Goal: Information Seeking & Learning: Learn about a topic

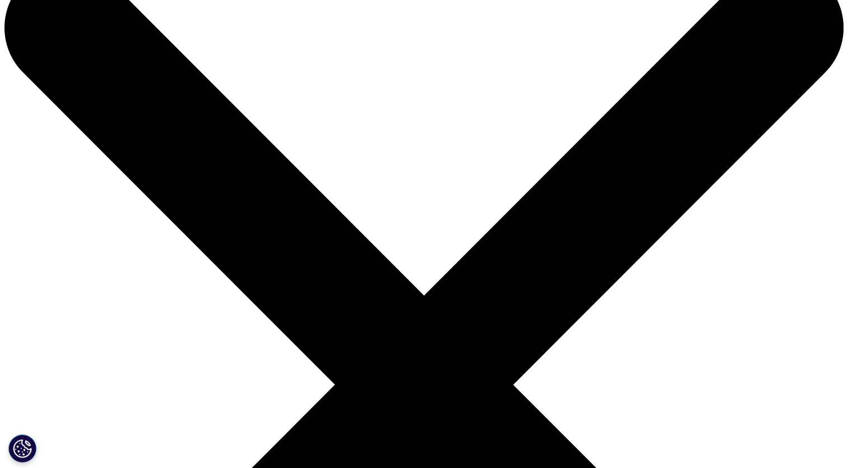
scroll to position [50, 0]
